Goal: Use online tool/utility

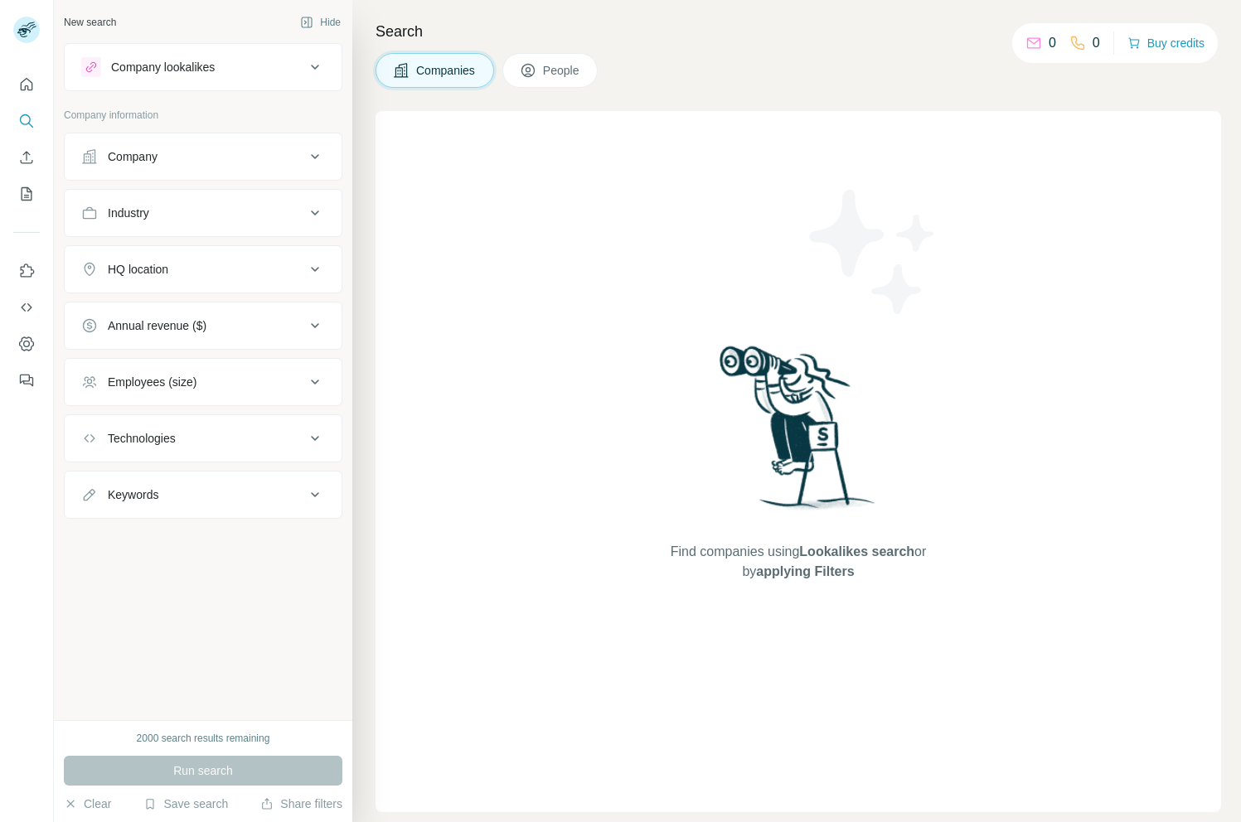
click at [705, 123] on div "Find companies using Lookalikes search or by applying Filters" at bounding box center [798, 461] width 298 height 701
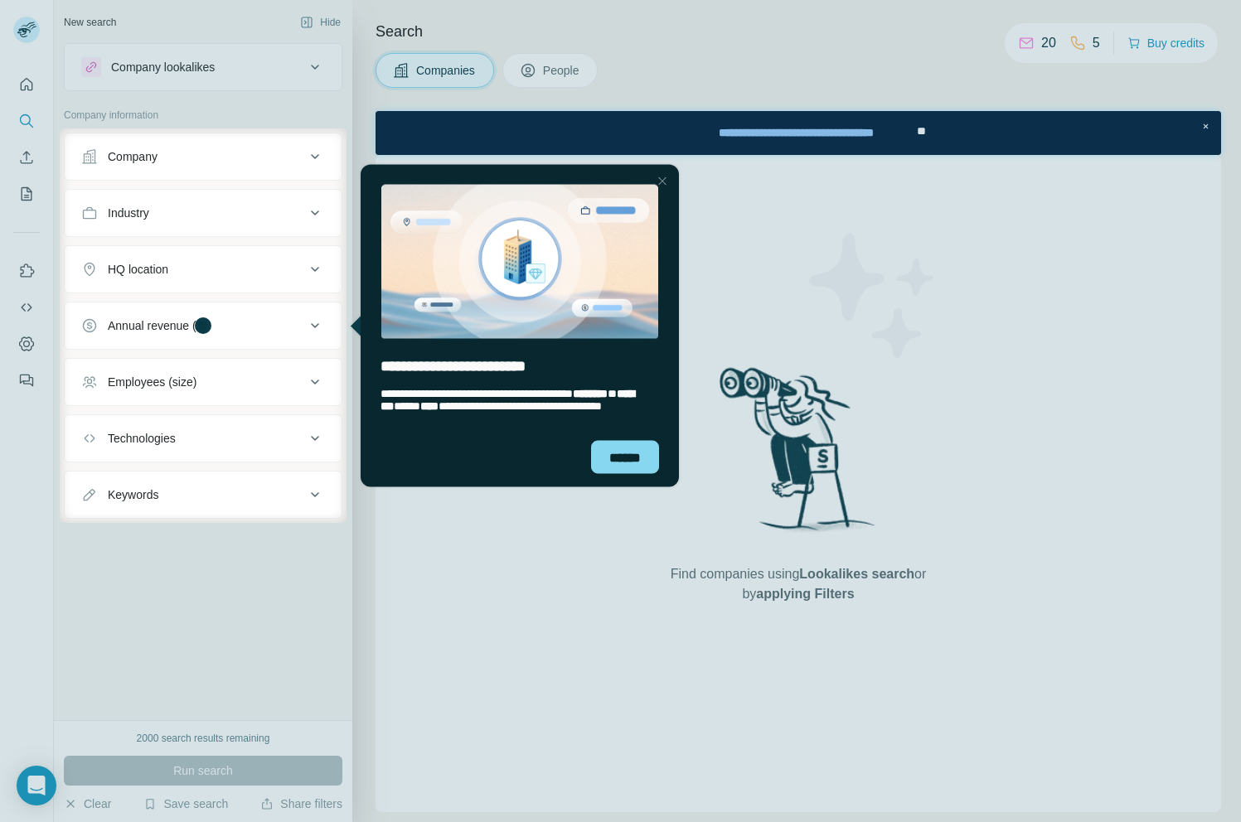
click at [657, 172] on div "Close Step" at bounding box center [662, 181] width 20 height 20
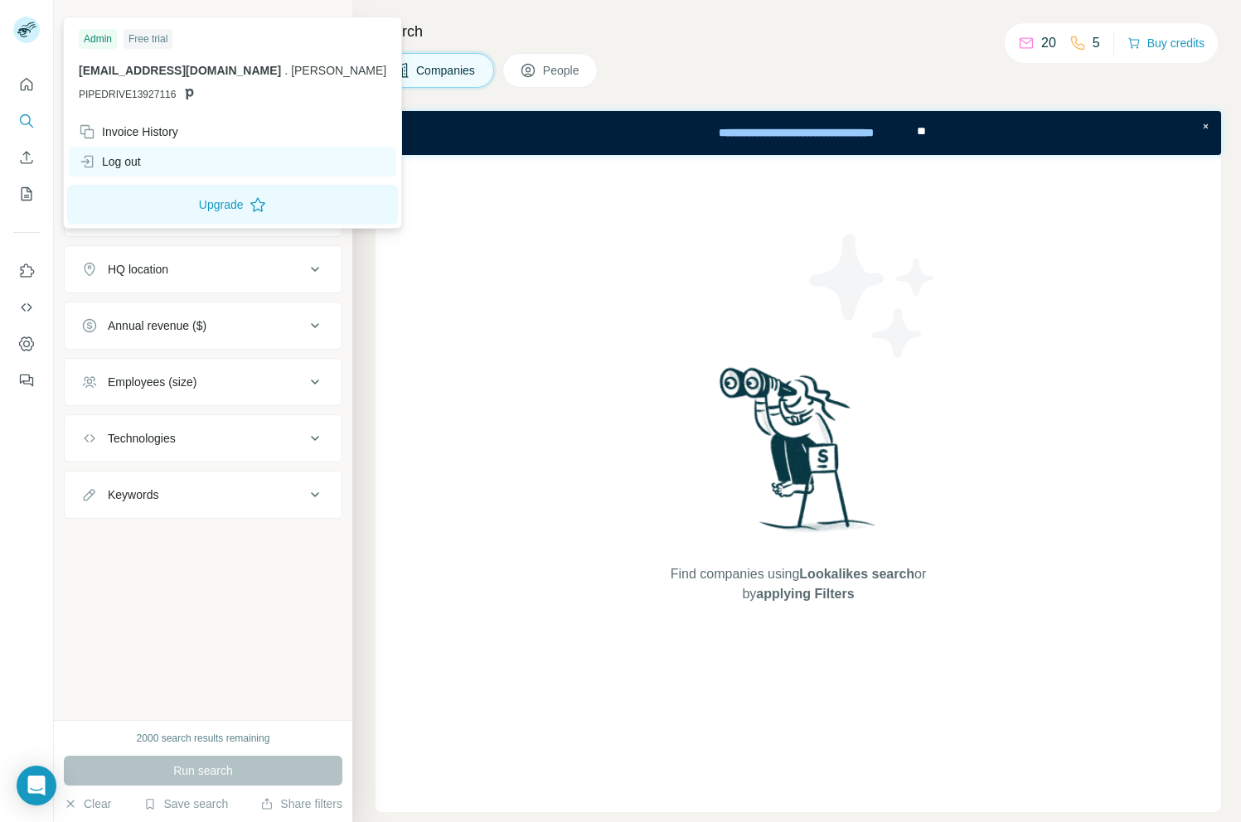
click at [176, 155] on div "Log out" at bounding box center [232, 162] width 327 height 30
